Goal: Task Accomplishment & Management: Manage account settings

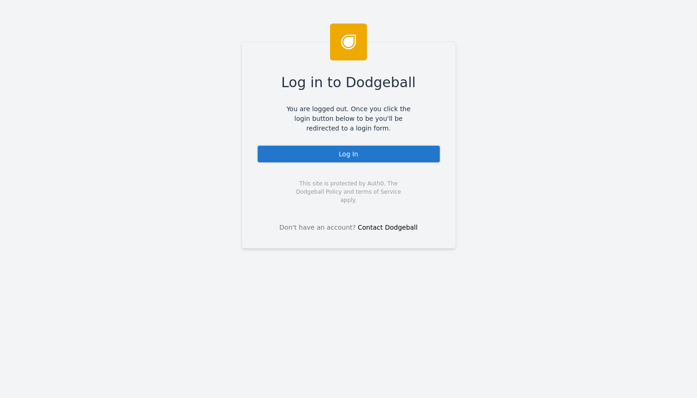
click at [319, 160] on div "Log In" at bounding box center [349, 154] width 184 height 18
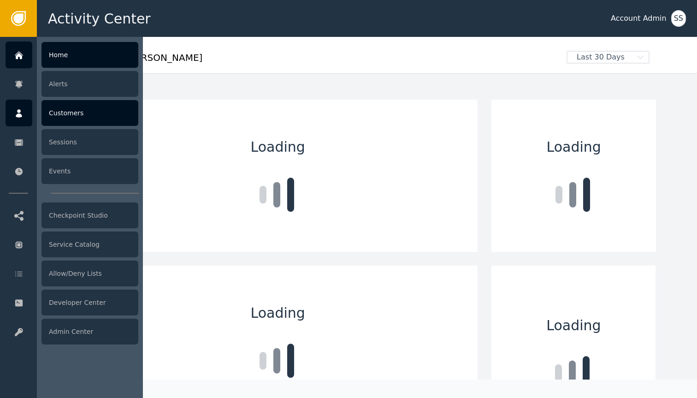
click at [26, 122] on div at bounding box center [19, 113] width 27 height 27
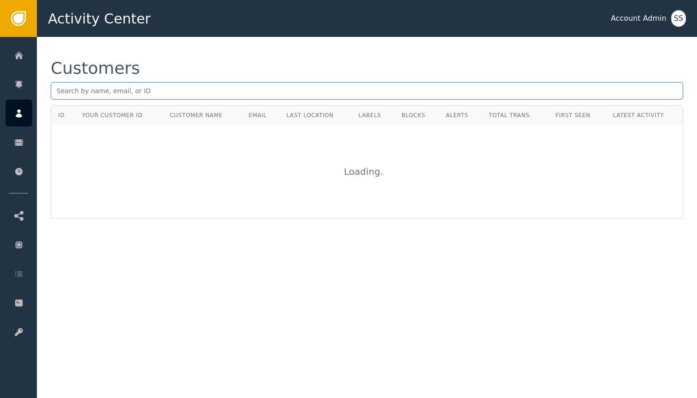
click at [236, 96] on input "text" at bounding box center [367, 91] width 632 height 18
paste input "[EMAIL_ADDRESS][DOMAIN_NAME]"
type input "[EMAIL_ADDRESS][DOMAIN_NAME]"
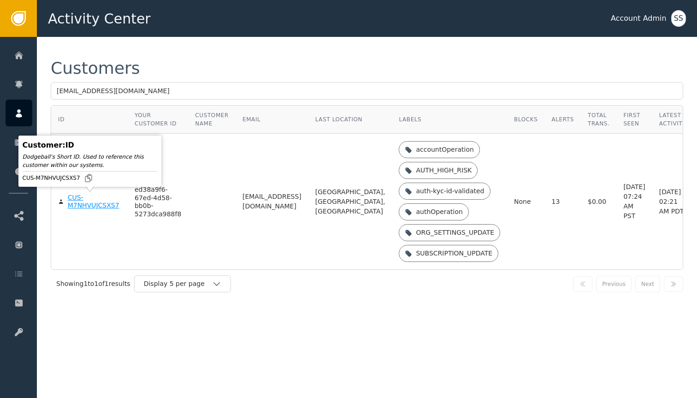
click at [91, 208] on div "CUS-M7NHVUJCSXS7" at bounding box center [94, 202] width 53 height 16
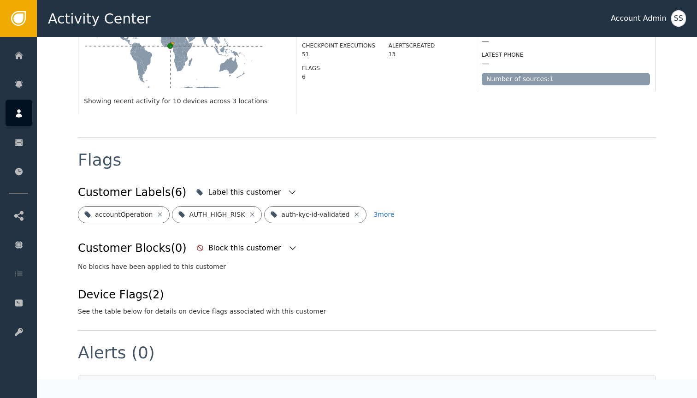
scroll to position [249, 0]
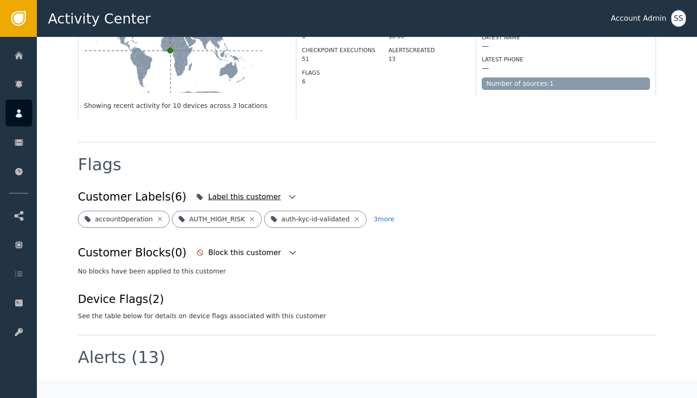
click at [288, 192] on icon "button" at bounding box center [292, 196] width 9 height 9
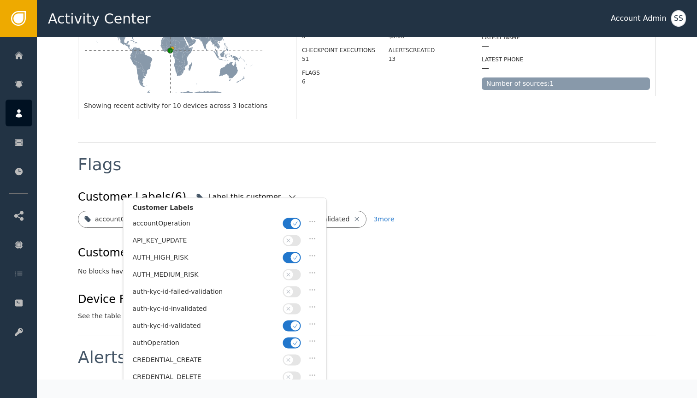
click at [296, 259] on span "button" at bounding box center [295, 257] width 9 height 9
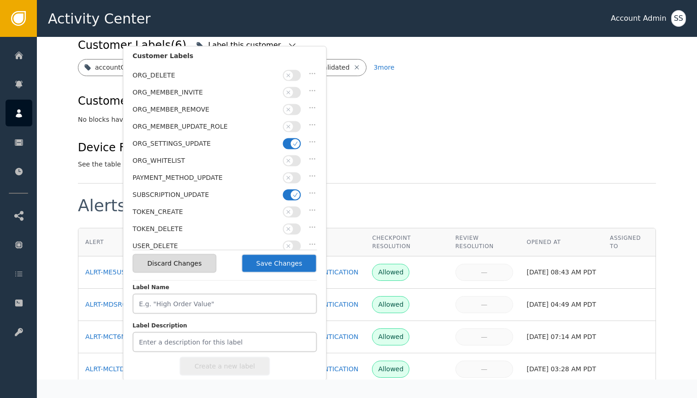
scroll to position [611, 0]
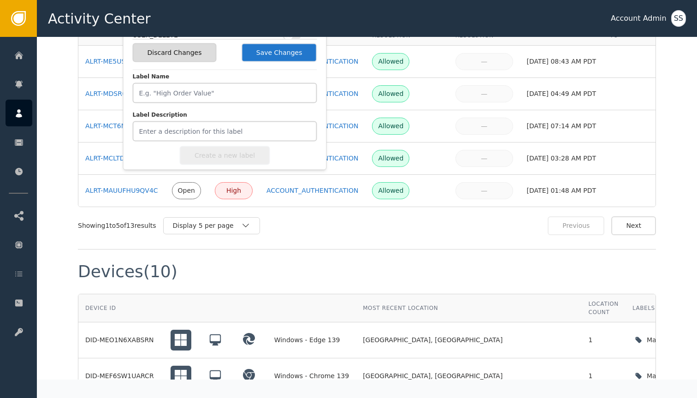
click at [274, 53] on button "Save Changes" at bounding box center [280, 52] width 76 height 19
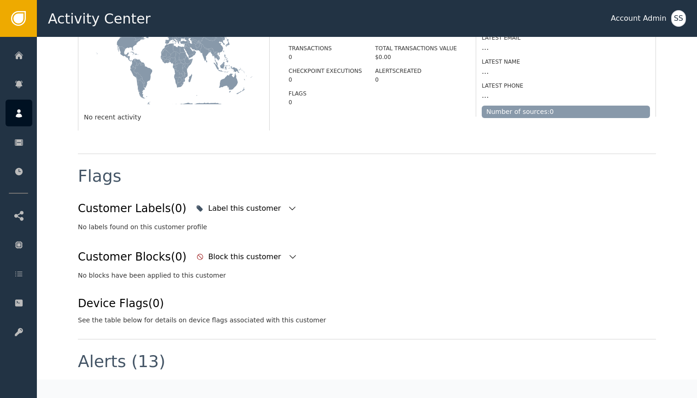
scroll to position [0, 0]
